Goal: Find specific page/section: Find specific page/section

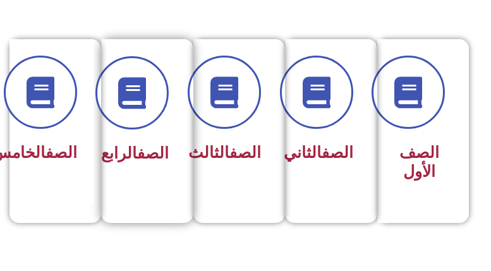
scroll to position [316, 0]
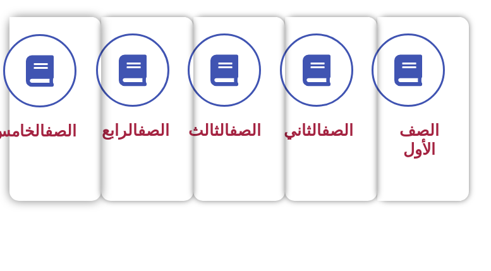
click at [58, 110] on div "الصف الخامس" at bounding box center [52, 90] width 50 height 113
click at [52, 113] on div "الصف الخامس" at bounding box center [52, 90] width 50 height 113
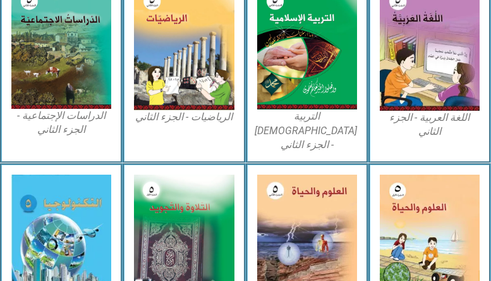
scroll to position [632, 0]
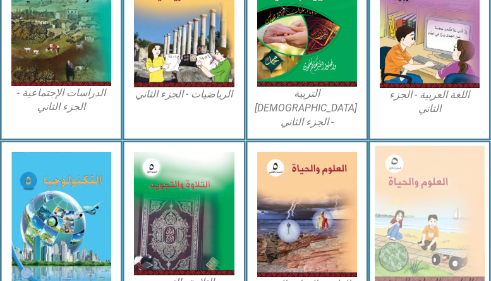
click at [427, 199] on img at bounding box center [430, 213] width 110 height 135
click at [391, 204] on img at bounding box center [430, 213] width 110 height 135
click at [423, 176] on img at bounding box center [430, 213] width 110 height 135
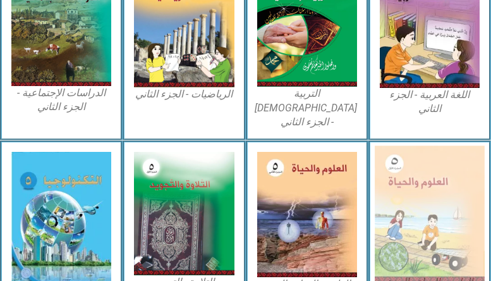
click at [423, 176] on img at bounding box center [430, 213] width 110 height 135
click at [427, 174] on img at bounding box center [430, 213] width 110 height 135
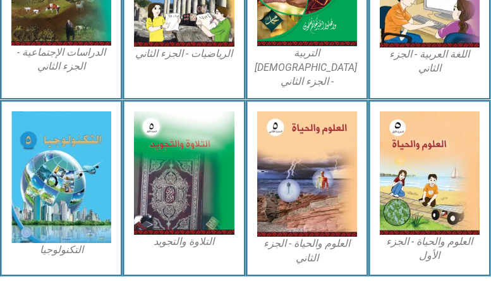
scroll to position [695, 0]
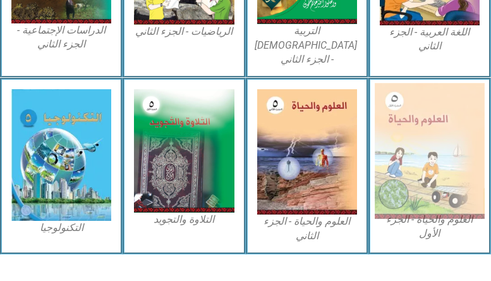
click at [407, 183] on img at bounding box center [430, 150] width 110 height 135
click at [415, 171] on img at bounding box center [430, 150] width 110 height 135
click at [384, 106] on img at bounding box center [430, 150] width 110 height 135
drag, startPoint x: 384, startPoint y: 106, endPoint x: 443, endPoint y: 132, distance: 64.3
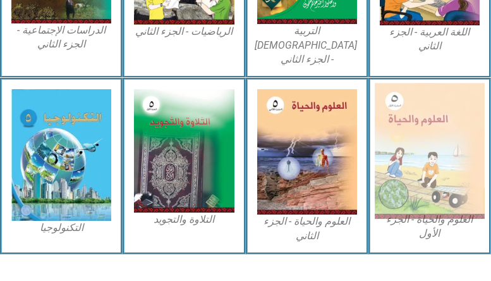
click at [443, 132] on img at bounding box center [430, 150] width 110 height 135
click at [441, 130] on img at bounding box center [430, 150] width 110 height 135
click at [422, 171] on img at bounding box center [430, 150] width 110 height 135
click at [421, 171] on img at bounding box center [430, 150] width 110 height 135
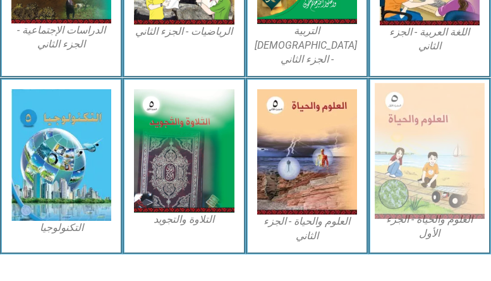
click at [421, 171] on img at bounding box center [430, 150] width 110 height 135
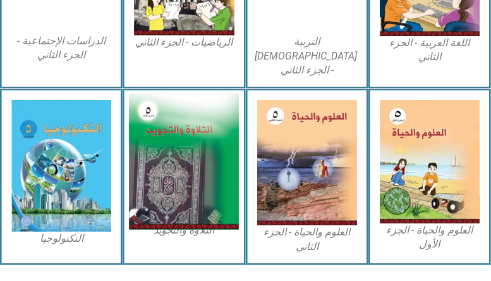
scroll to position [695, 0]
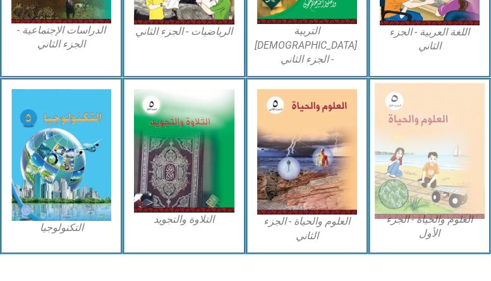
click at [405, 173] on img at bounding box center [430, 150] width 110 height 135
click at [406, 173] on img at bounding box center [430, 150] width 110 height 135
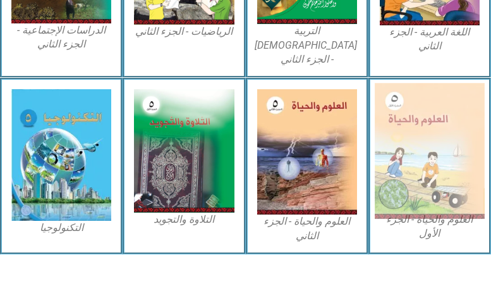
click at [406, 173] on img at bounding box center [430, 150] width 110 height 135
drag, startPoint x: 406, startPoint y: 173, endPoint x: 457, endPoint y: 153, distance: 54.8
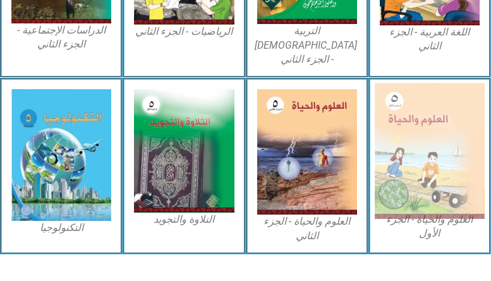
click at [457, 153] on img at bounding box center [430, 150] width 110 height 135
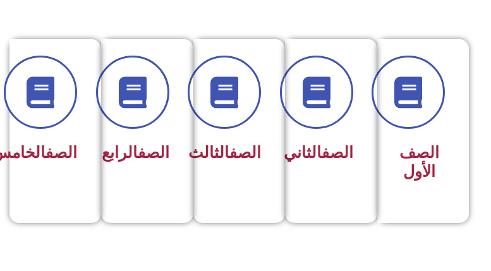
scroll to position [316, 0]
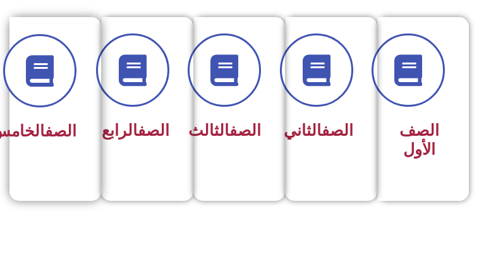
click at [45, 137] on link "الصف" at bounding box center [61, 131] width 32 height 18
click at [85, 133] on div "الصف الخامس" at bounding box center [51, 100] width 84 height 166
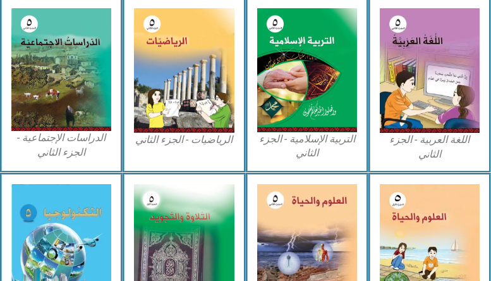
scroll to position [632, 0]
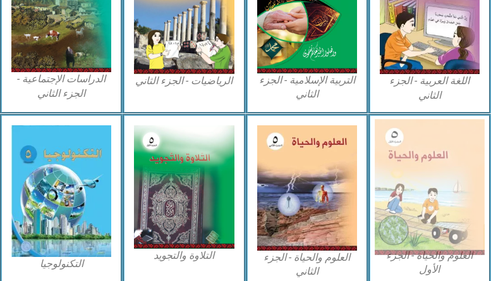
click at [429, 194] on img at bounding box center [430, 186] width 110 height 135
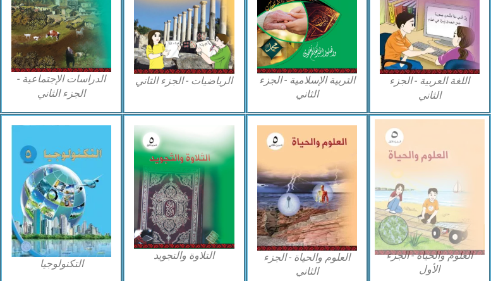
click at [429, 194] on img at bounding box center [430, 186] width 110 height 135
drag, startPoint x: 429, startPoint y: 194, endPoint x: 451, endPoint y: 211, distance: 28.5
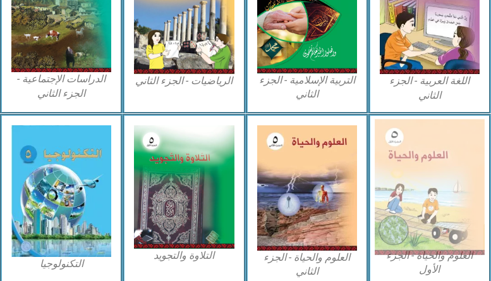
click at [451, 211] on img at bounding box center [430, 186] width 110 height 135
